Goal: Find specific page/section: Find specific page/section

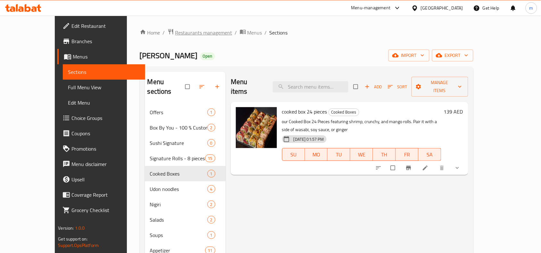
click at [175, 31] on span "Restaurants management" at bounding box center [203, 33] width 57 height 8
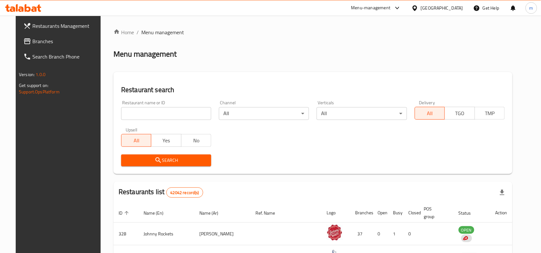
click at [47, 45] on span "Branches" at bounding box center [66, 41] width 69 height 8
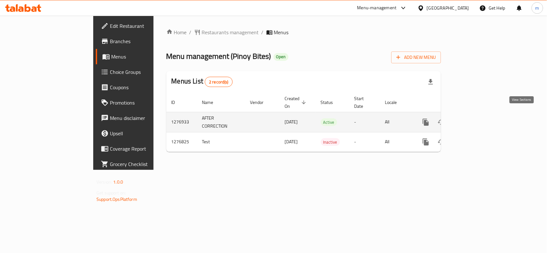
click at [476, 119] on icon "enhanced table" at bounding box center [472, 123] width 8 height 8
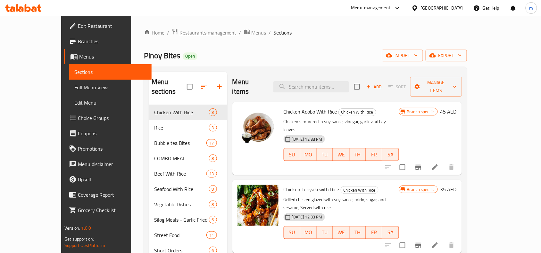
click at [179, 34] on span "Restaurants management" at bounding box center [207, 33] width 57 height 8
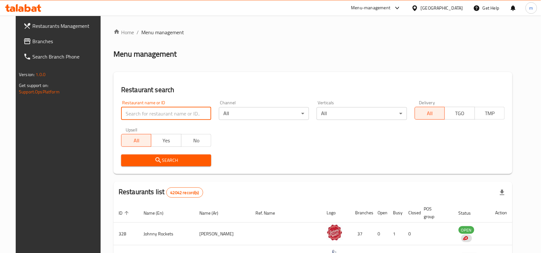
click at [142, 115] on input "search" at bounding box center [166, 113] width 90 height 13
paste input "692049"
type input "692049"
click at [157, 175] on div "Home / Menu management Menu management Restaurant search Restaurant name or ID …" at bounding box center [312, 227] width 399 height 397
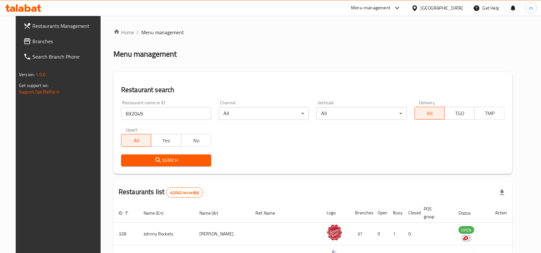
click at [160, 161] on span "Search" at bounding box center [166, 161] width 80 height 8
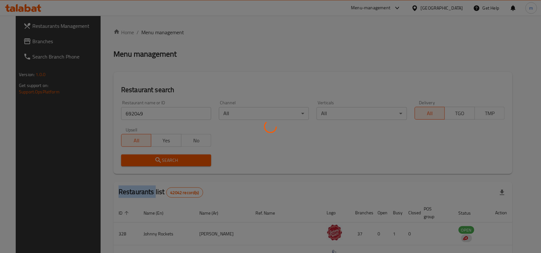
click at [160, 161] on div at bounding box center [270, 126] width 541 height 253
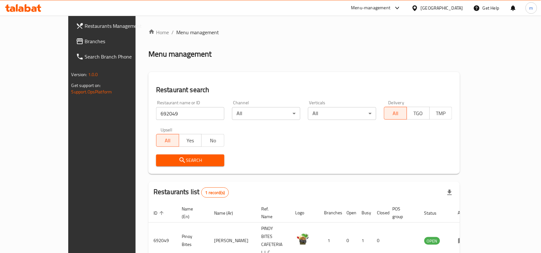
click at [311, 169] on div "Search" at bounding box center [304, 161] width 304 height 20
click at [85, 41] on span "Branches" at bounding box center [119, 41] width 69 height 8
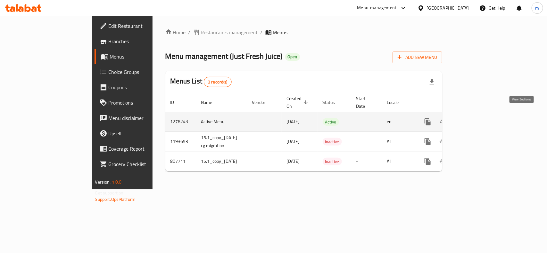
click at [477, 119] on icon "enhanced table" at bounding box center [474, 122] width 6 height 6
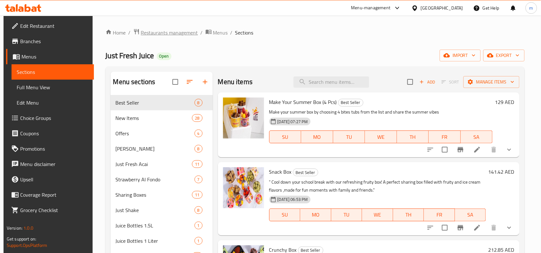
click at [154, 33] on span "Restaurants management" at bounding box center [169, 33] width 57 height 8
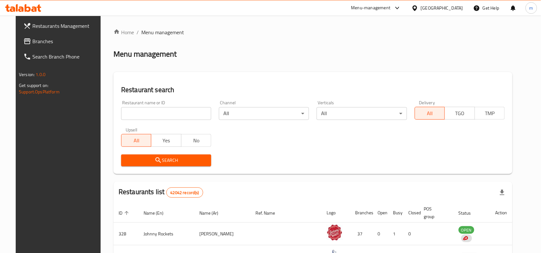
click at [152, 111] on input "search" at bounding box center [166, 113] width 90 height 13
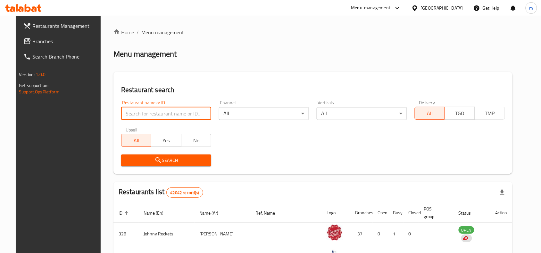
paste input "8740"
type input "8740"
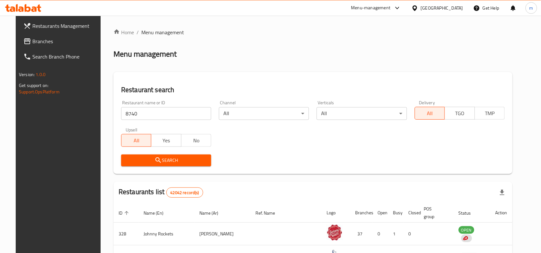
click at [164, 162] on span "Search" at bounding box center [166, 161] width 80 height 8
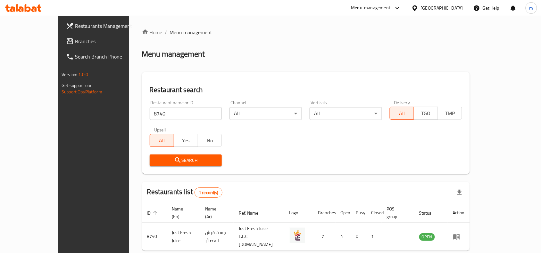
click at [75, 40] on span "Branches" at bounding box center [109, 41] width 69 height 8
